Goal: Task Accomplishment & Management: Use online tool/utility

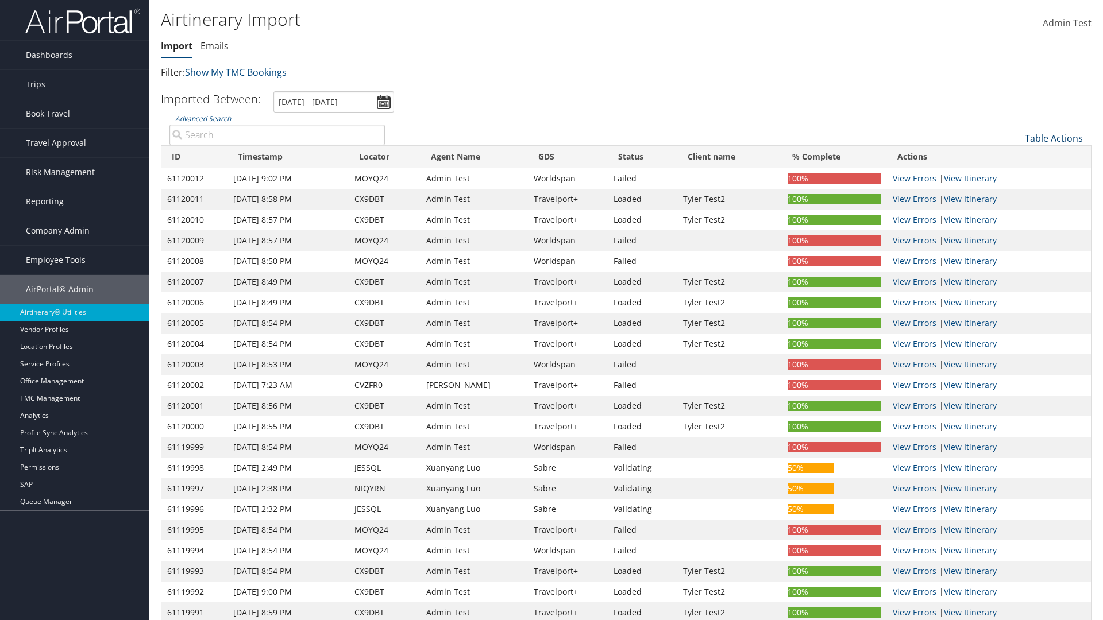
click at [1053, 138] on link "Table Actions" at bounding box center [1054, 138] width 58 height 13
click at [1015, 156] on link "Refresh" at bounding box center [1015, 156] width 151 height 20
click at [203, 118] on link "Advanced Search" at bounding box center [203, 119] width 56 height 10
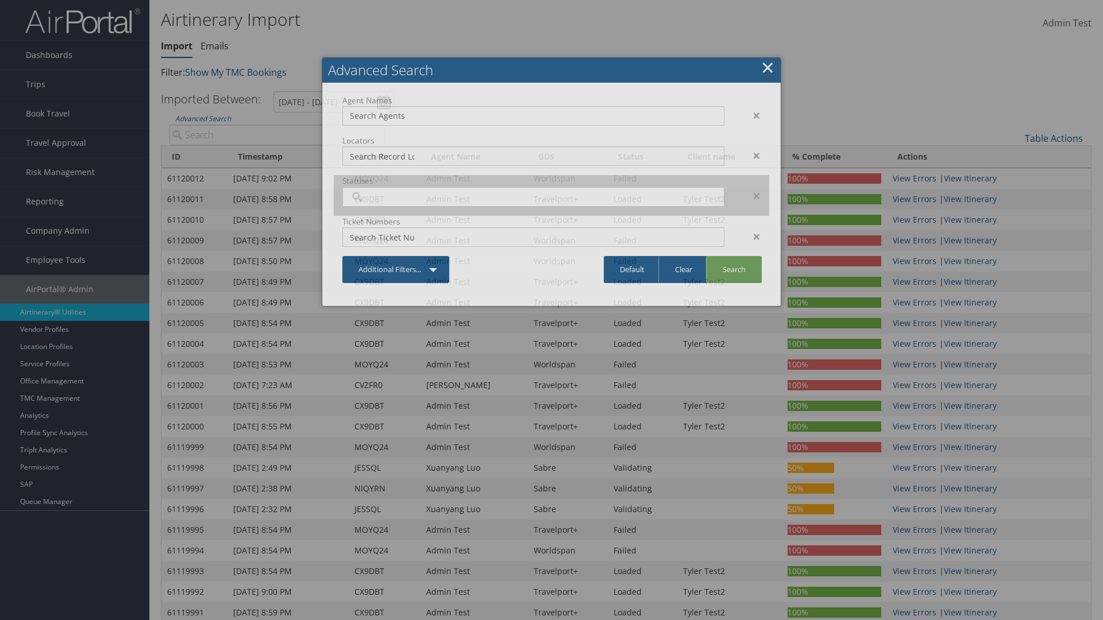
click at [382, 196] on input "search" at bounding box center [382, 196] width 64 height 11
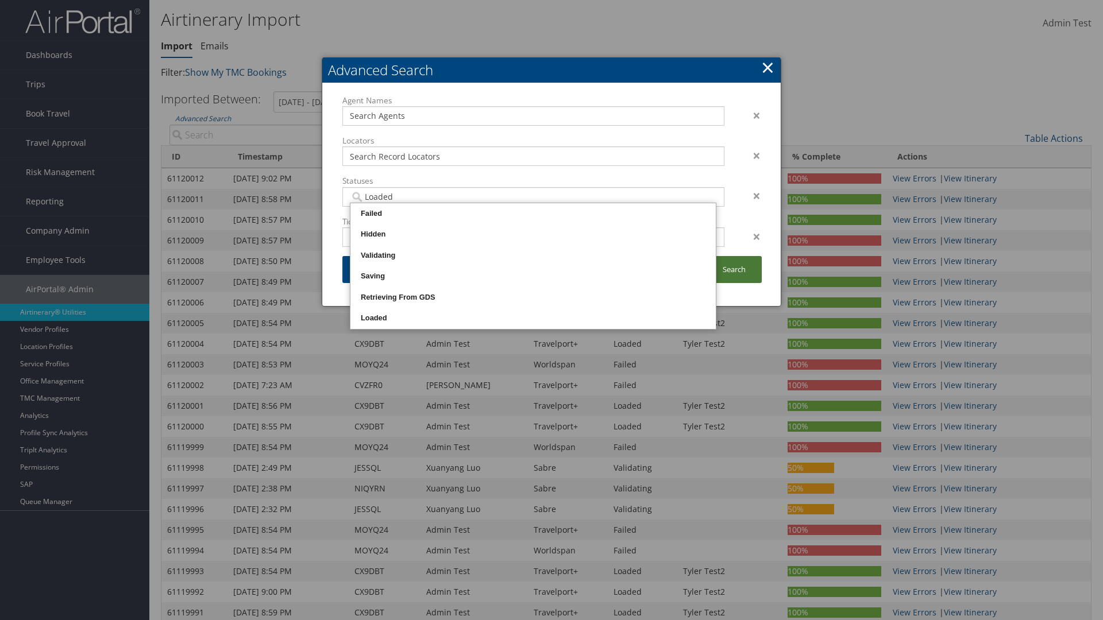
type input "Loaded"
click at [733, 269] on link "Search" at bounding box center [734, 269] width 56 height 27
type input "Loaded"
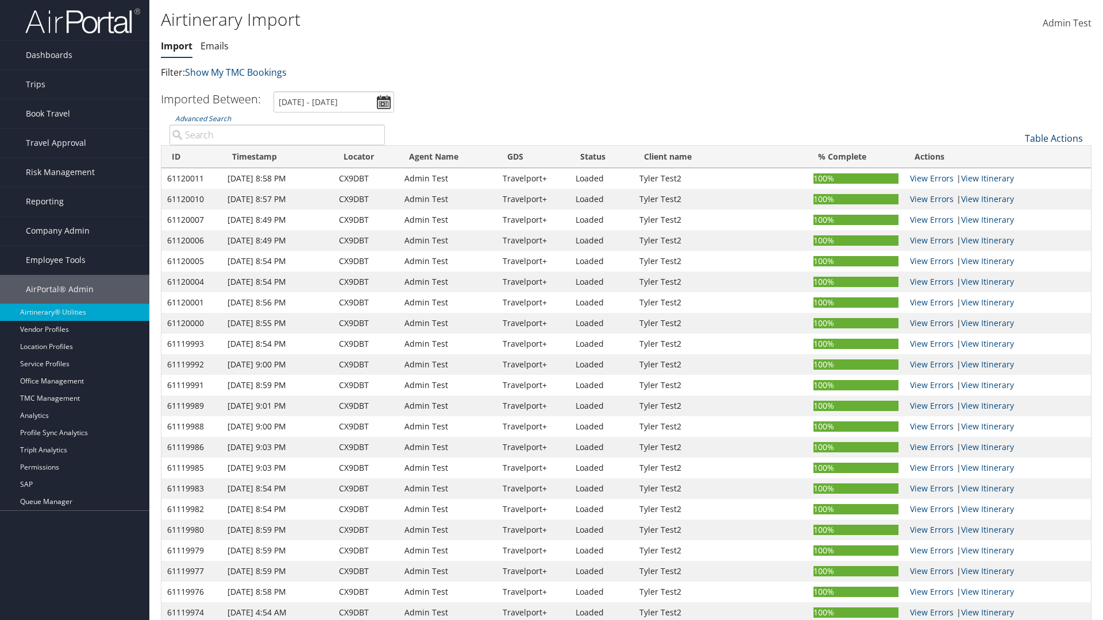
click at [1053, 138] on link "Table Actions" at bounding box center [1054, 138] width 58 height 13
click at [1015, 176] on link "Import Itinerary" at bounding box center [1015, 176] width 151 height 20
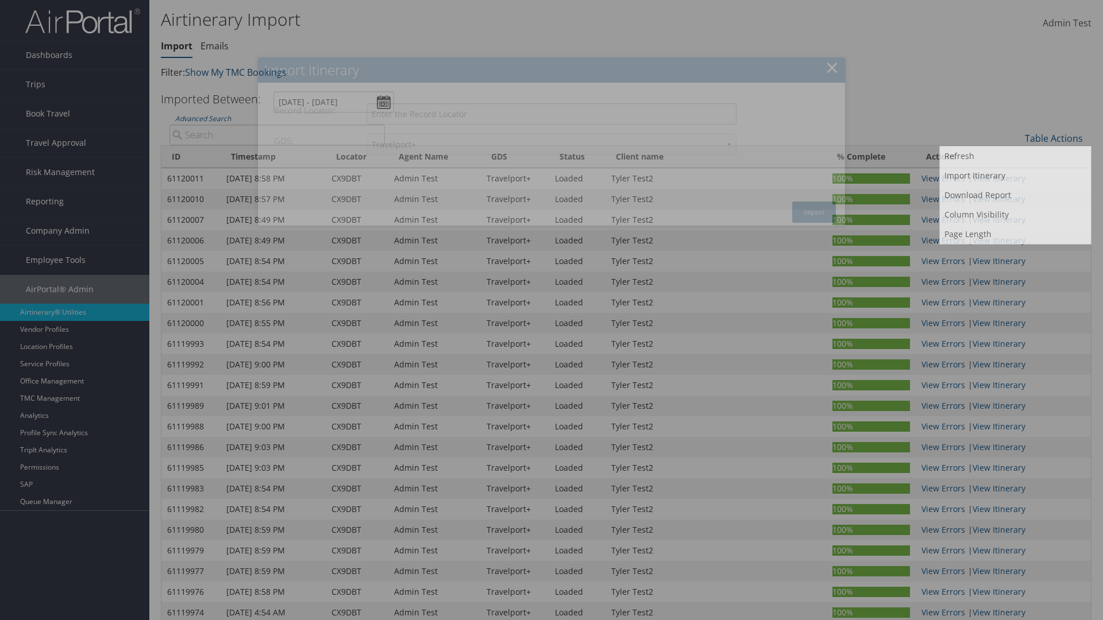
click at [551, 114] on input "Record Locator:" at bounding box center [551, 113] width 370 height 21
type input "CX9DBT"
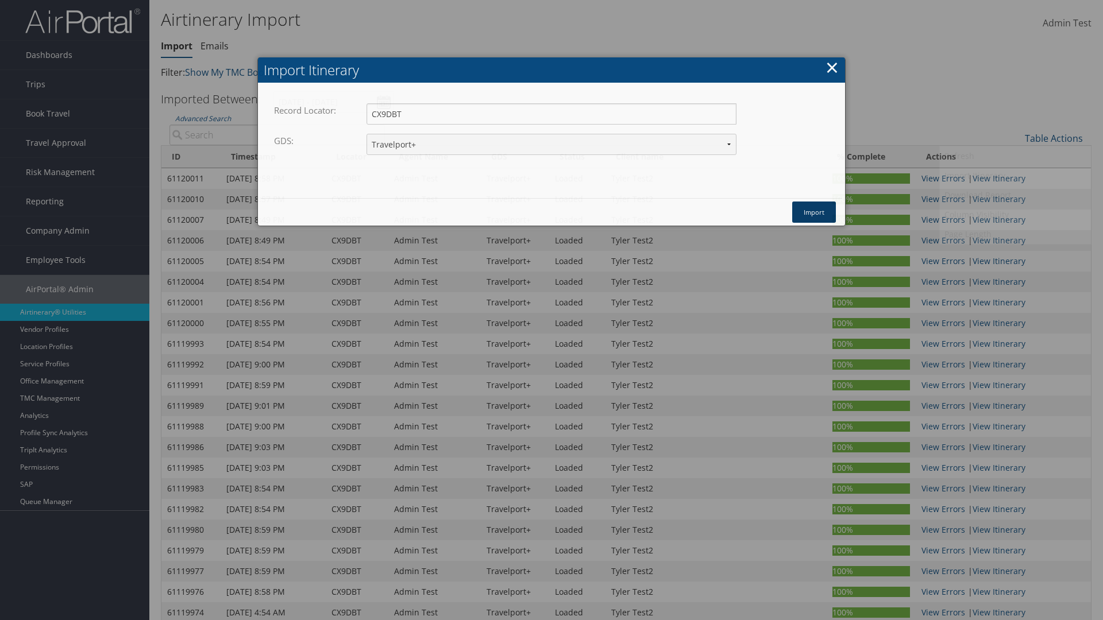
click at [814, 212] on button "Import" at bounding box center [814, 212] width 44 height 21
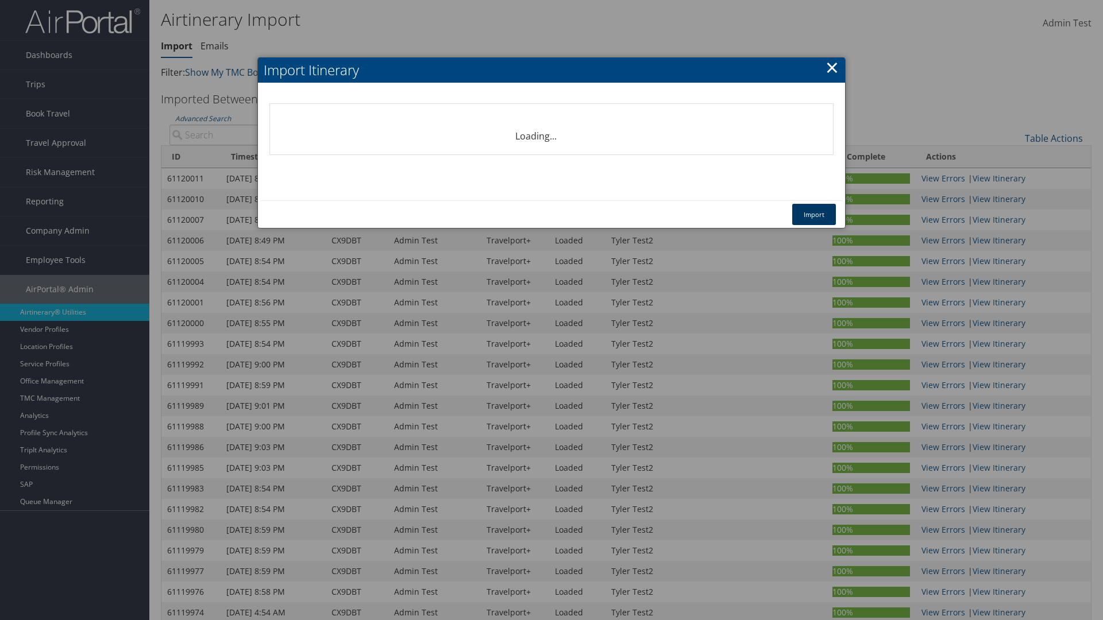
select select "1P"
